Goal: Task Accomplishment & Management: Use online tool/utility

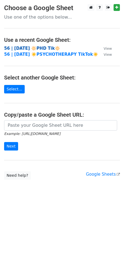
click at [33, 49] on strong "56 | SEPT 2 🔆PHD Tik🔆" at bounding box center [32, 48] width 56 height 5
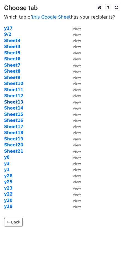
click at [16, 104] on strong "Sheet13" at bounding box center [13, 102] width 19 height 5
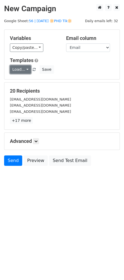
click at [19, 71] on link "Load..." at bounding box center [20, 69] width 21 height 8
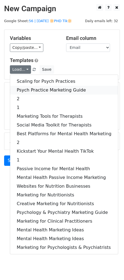
click at [32, 87] on link "Psych Practice Marketing Guide" at bounding box center [63, 90] width 107 height 9
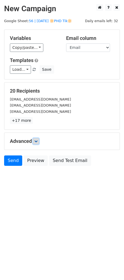
click at [36, 140] on icon at bounding box center [35, 141] width 3 height 3
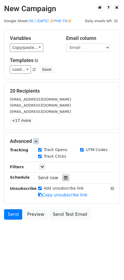
click at [63, 180] on div at bounding box center [65, 177] width 7 height 7
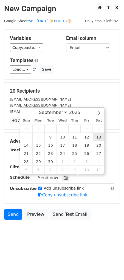
type input "2025-09-13 12:00"
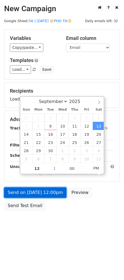
click at [41, 191] on link "Send on Sep 13 at 12:00pm" at bounding box center [35, 193] width 62 height 10
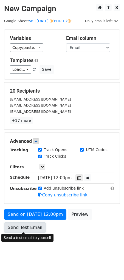
click at [13, 224] on link "Send Test Email" at bounding box center [25, 228] width 42 height 10
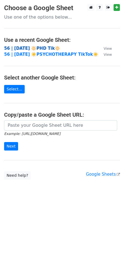
click at [34, 49] on strong "56 | [DATE] 🔆PHD Tik🔆" at bounding box center [32, 48] width 56 height 5
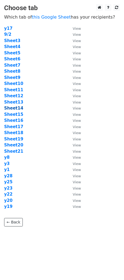
click at [14, 109] on strong "Sheet14" at bounding box center [13, 108] width 19 height 5
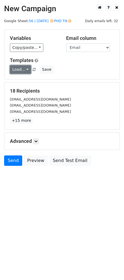
click at [24, 72] on link "Load..." at bounding box center [20, 69] width 21 height 8
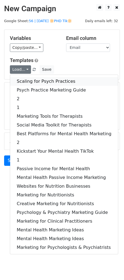
click at [24, 81] on link "Scaling for Psych Practices" at bounding box center [63, 81] width 107 height 9
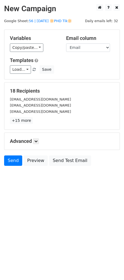
click at [39, 147] on div "Advanced Tracking Track Opens UTM Codes Track Clicks Filters Only include sprea…" at bounding box center [61, 141] width 115 height 17
click at [39, 139] on link at bounding box center [36, 141] width 6 height 6
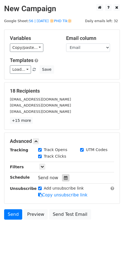
click at [64, 176] on icon at bounding box center [66, 178] width 4 height 4
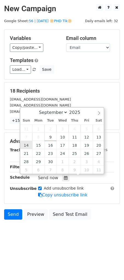
type input "2025-09-14 12:00"
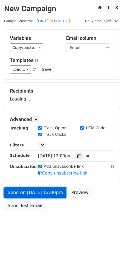
click at [25, 196] on link "Send on Sep 14 at 12:00pm" at bounding box center [35, 193] width 62 height 10
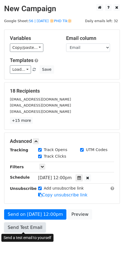
click at [23, 223] on link "Send Test Email" at bounding box center [25, 228] width 42 height 10
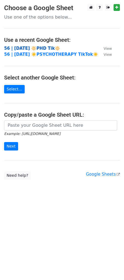
click at [27, 48] on strong "56 | SEPT 2 🔆PHD Tik🔆" at bounding box center [32, 48] width 56 height 5
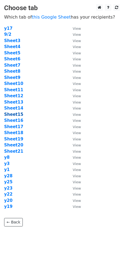
click at [17, 115] on strong "Sheet15" at bounding box center [13, 114] width 19 height 5
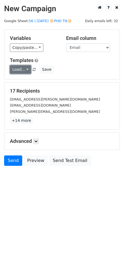
click at [24, 71] on link "Load..." at bounding box center [20, 69] width 21 height 8
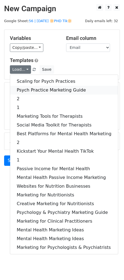
click at [26, 88] on link "Psych Practice Marketing Guide" at bounding box center [63, 90] width 107 height 9
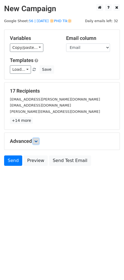
click at [35, 141] on icon at bounding box center [35, 141] width 3 height 3
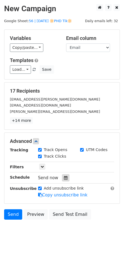
click at [64, 178] on icon at bounding box center [66, 178] width 4 height 4
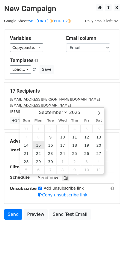
type input "[DATE] 12:00"
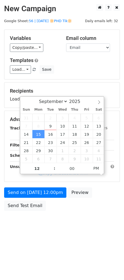
click at [34, 198] on div "Send on [DATE] 12:00pm Preview Send Test Email" at bounding box center [62, 201] width 124 height 26
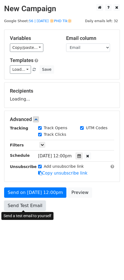
click at [25, 207] on link "Send Test Email" at bounding box center [25, 206] width 42 height 10
